Goal: Information Seeking & Learning: Learn about a topic

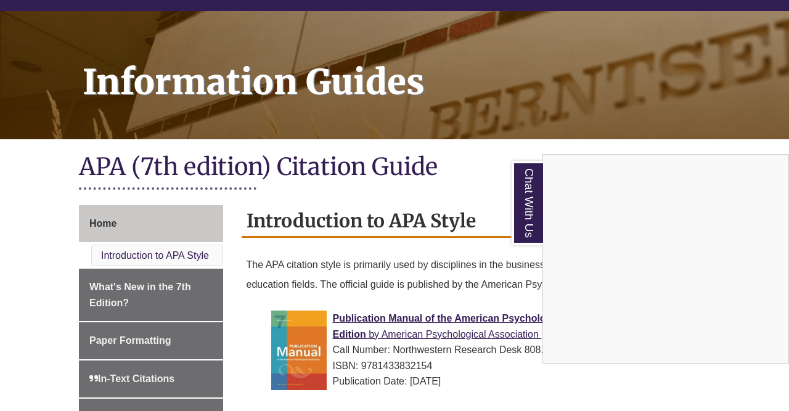
scroll to position [141, 0]
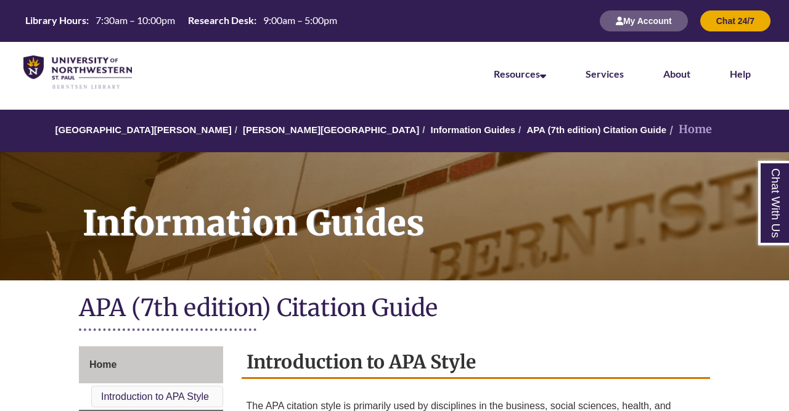
click at [775, 65] on nav "Resources Find Resources Library Search Databases & Articles Interlibrary Loan …" at bounding box center [394, 73] width 789 height 62
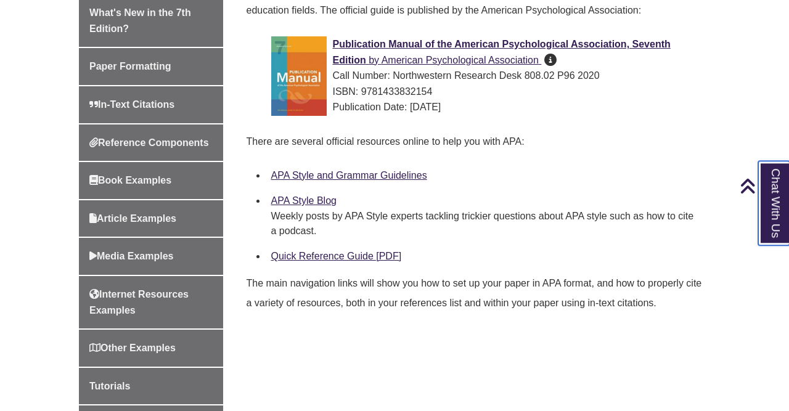
scroll to position [420, 0]
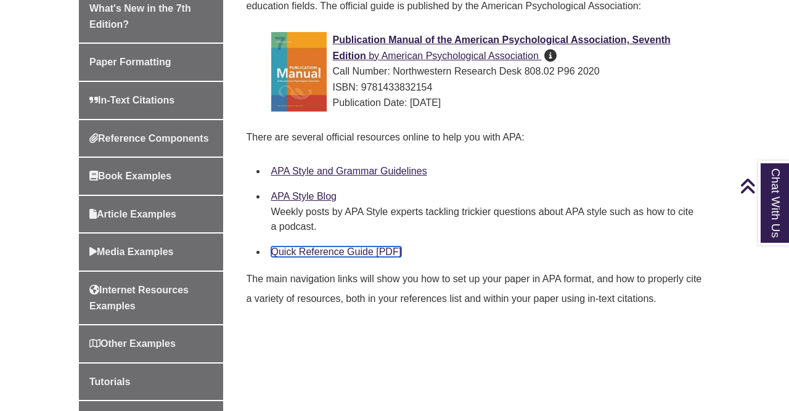
click at [356, 249] on link "Quick Reference Guide [PDF]" at bounding box center [336, 252] width 131 height 10
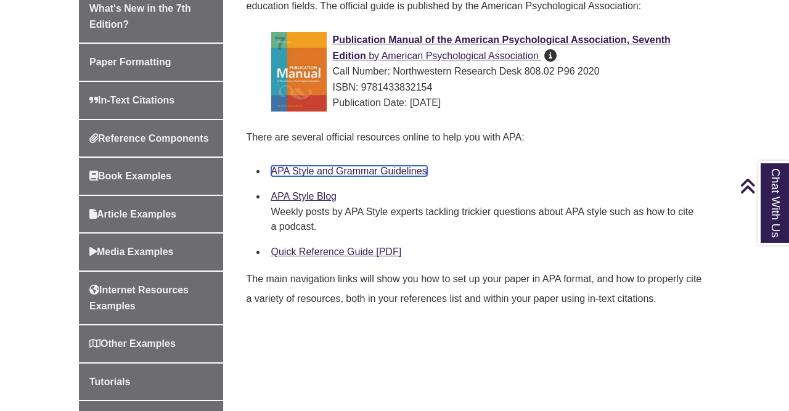
click at [380, 176] on link "APA Style and Grammar Guidelines" at bounding box center [349, 171] width 156 height 10
